Goal: Find specific page/section: Find specific page/section

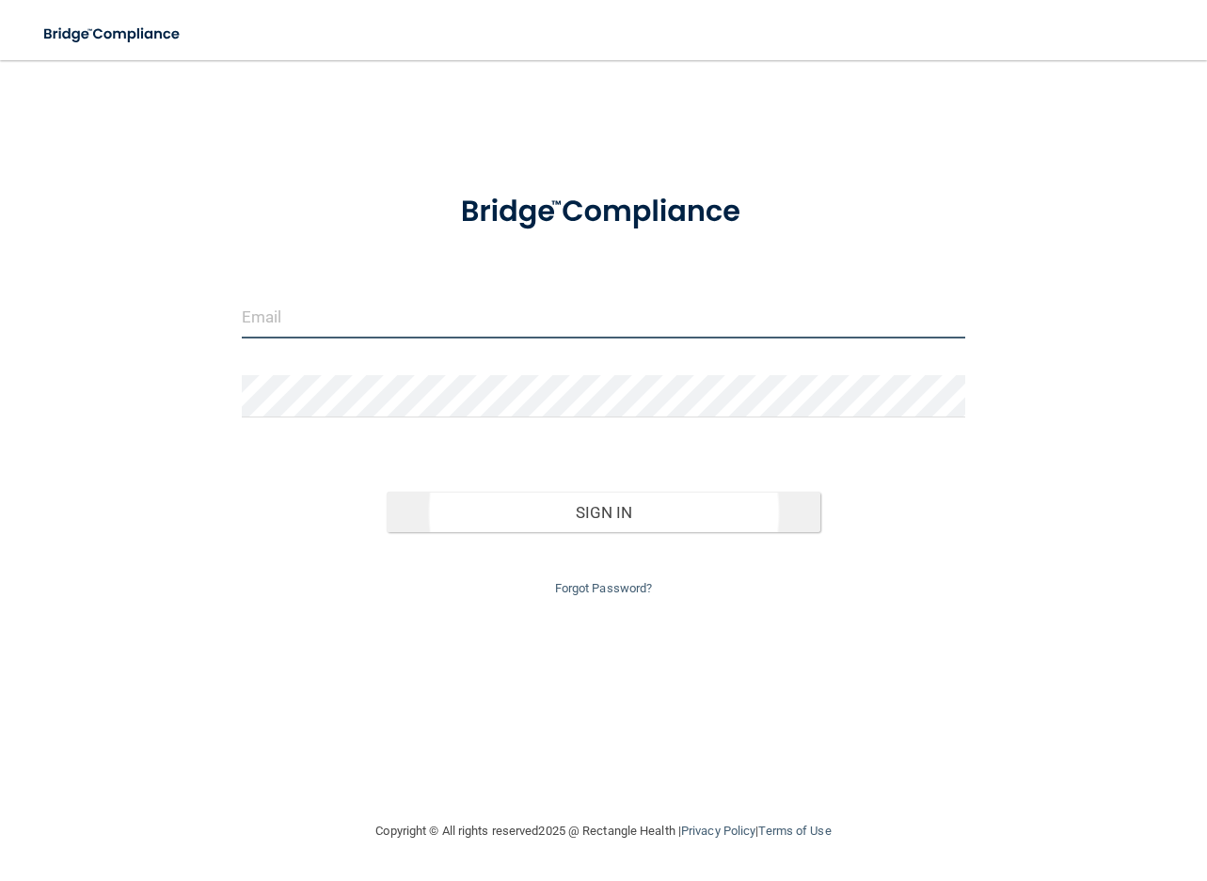
type input "[EMAIL_ADDRESS][DOMAIN_NAME]"
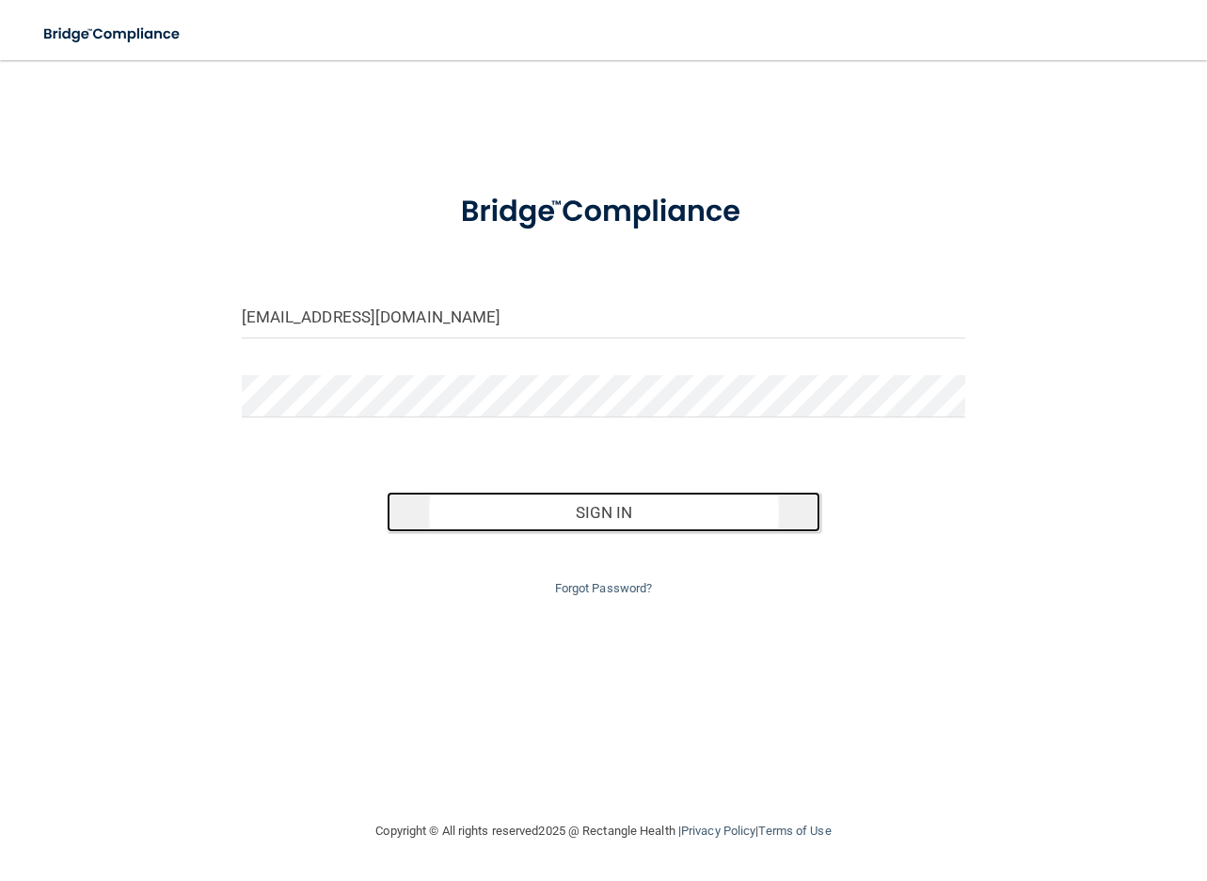
click at [590, 504] on button "Sign In" at bounding box center [604, 512] width 435 height 41
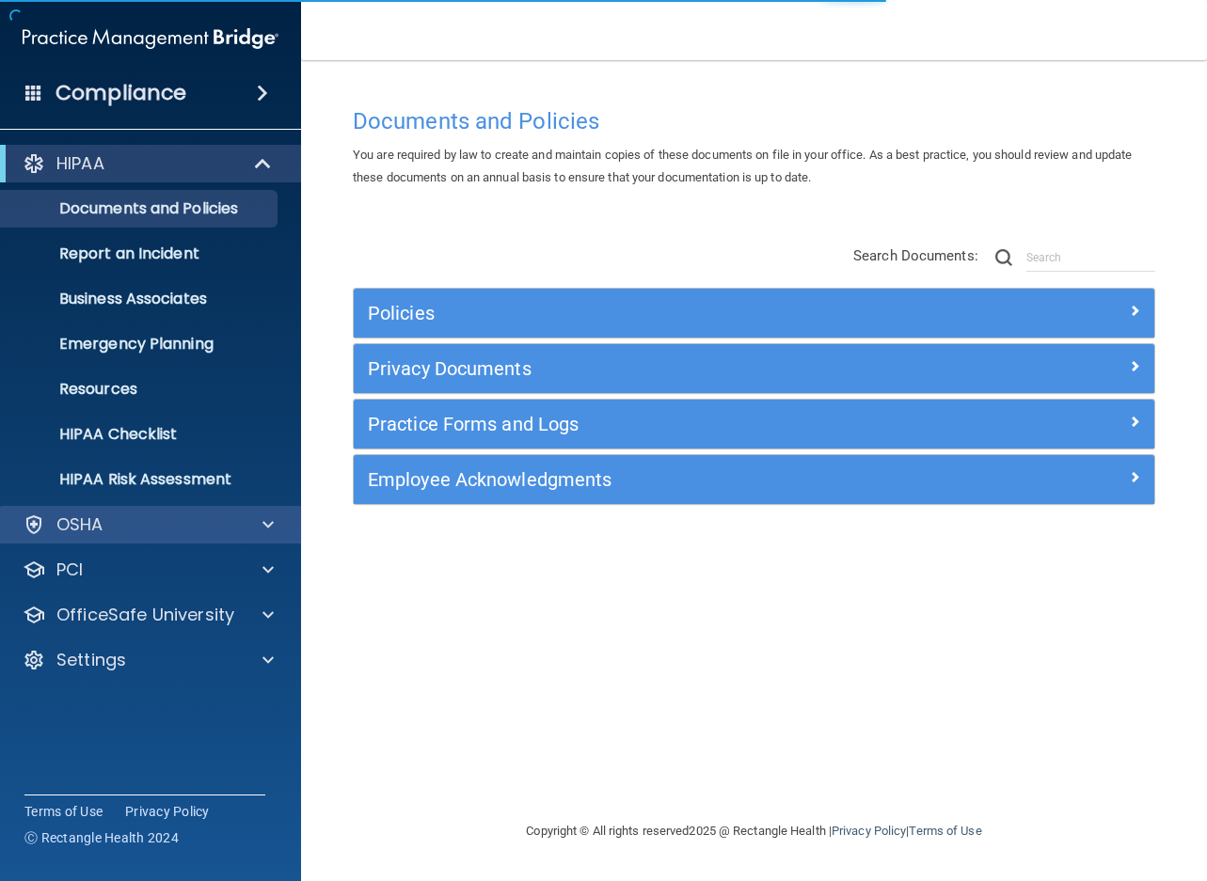
click at [116, 512] on div "OSHA" at bounding box center [151, 525] width 302 height 38
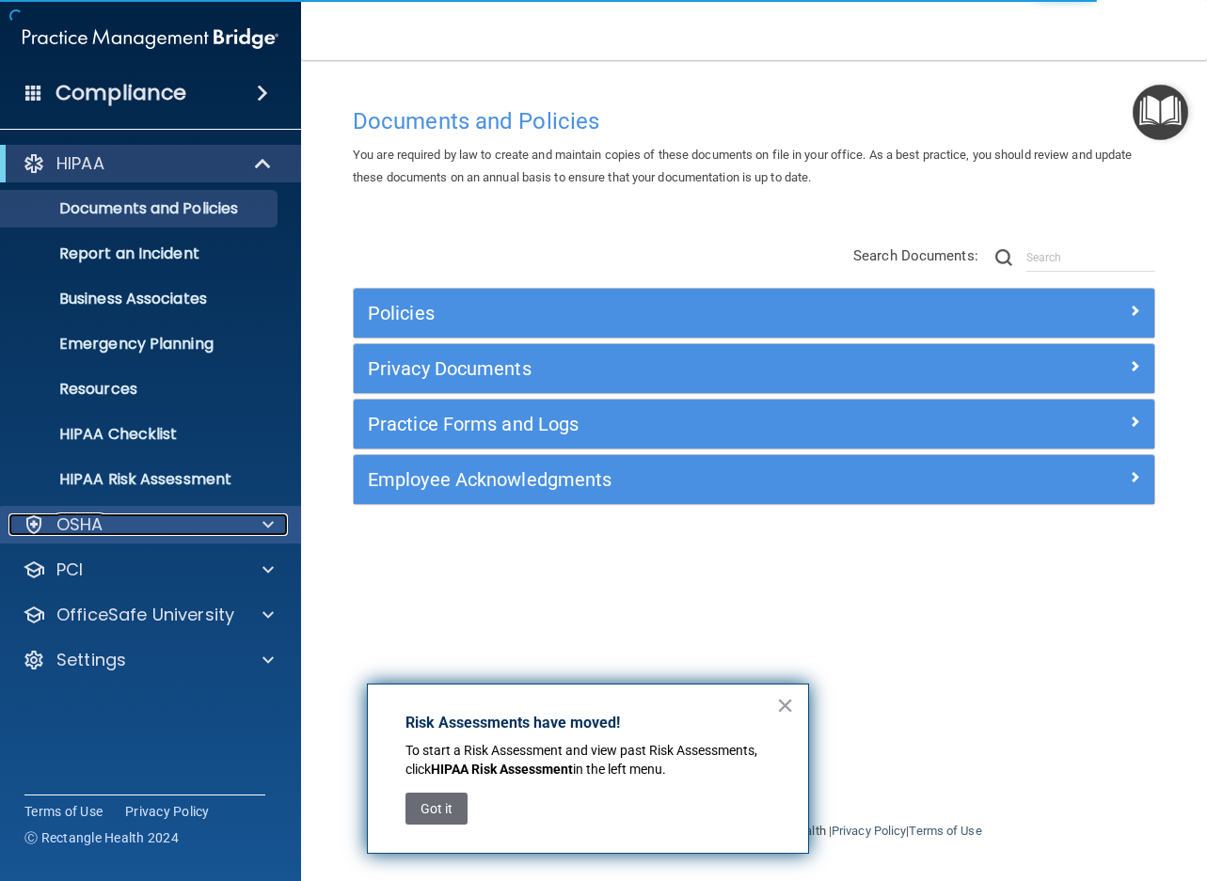
click at [155, 520] on div "OSHA" at bounding box center [124, 525] width 233 height 23
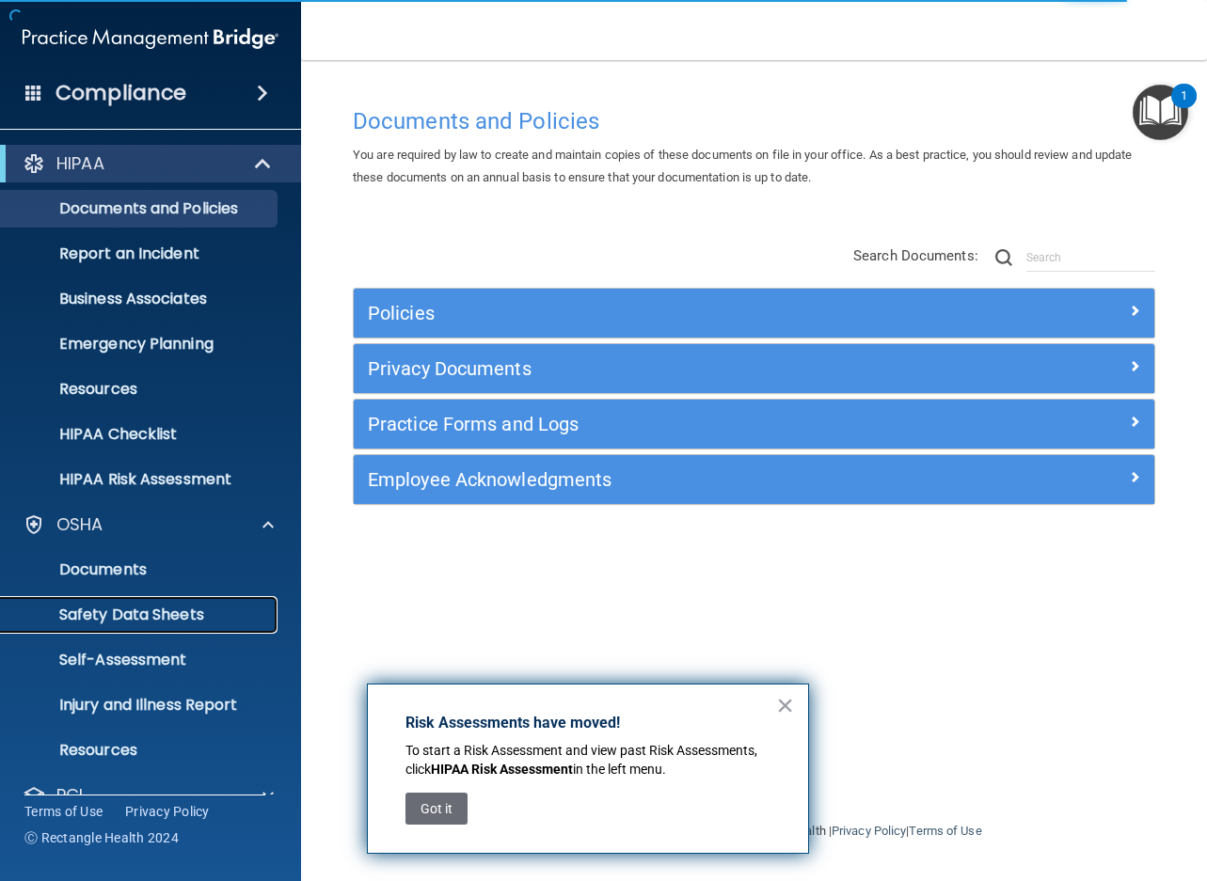
click at [127, 621] on p "Safety Data Sheets" at bounding box center [140, 615] width 257 height 19
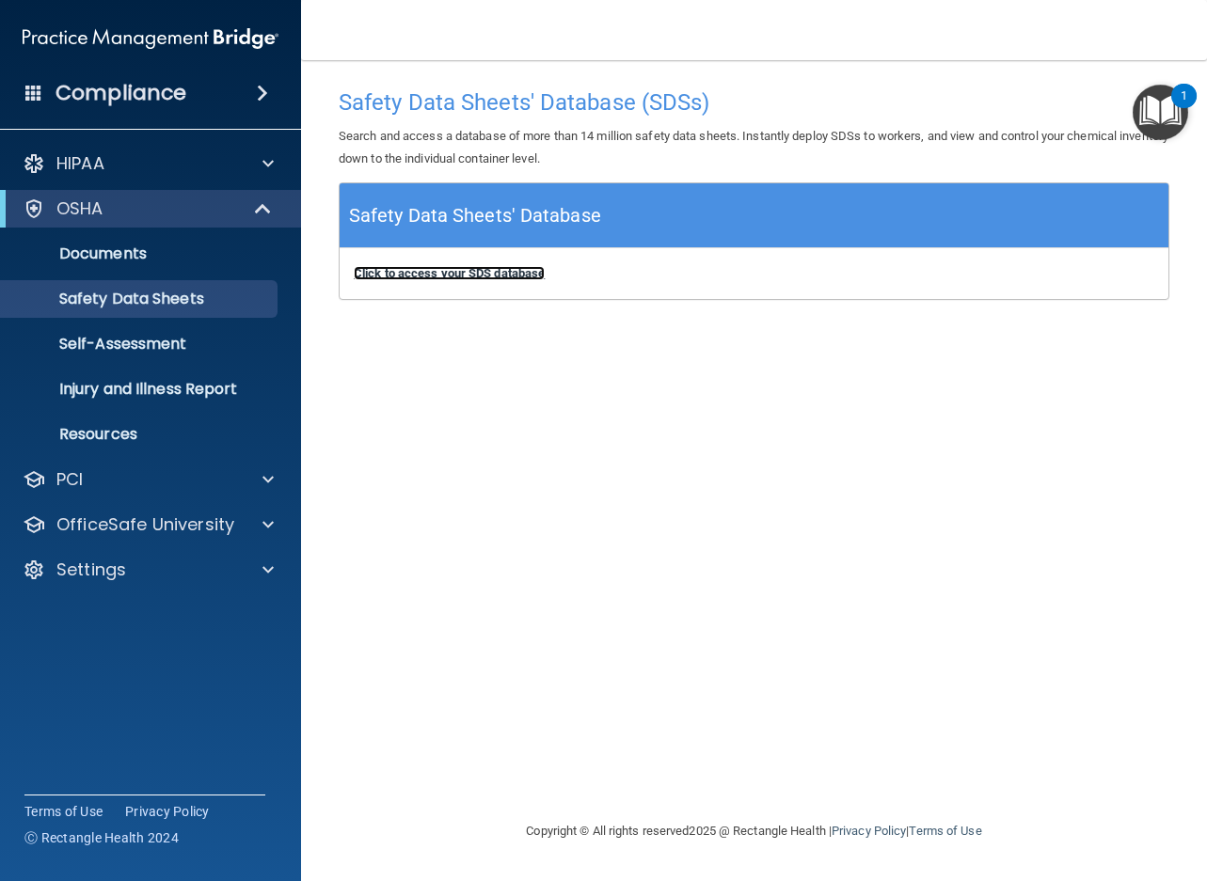
click at [524, 267] on b "Click to access your SDS database" at bounding box center [449, 273] width 191 height 14
